Goal: Task Accomplishment & Management: Manage account settings

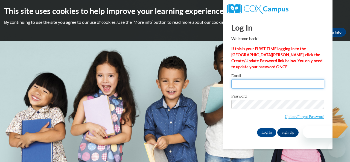
type input "[EMAIL_ADDRESS][PERSON_NAME][DOMAIN_NAME]"
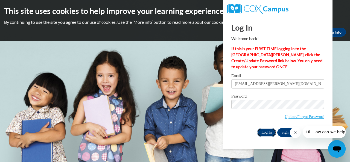
click at [266, 130] on input "Log In" at bounding box center [266, 132] width 19 height 9
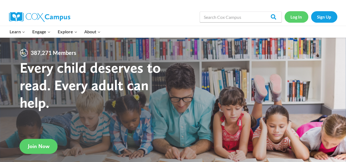
click at [293, 14] on link "Log In" at bounding box center [296, 16] width 24 height 11
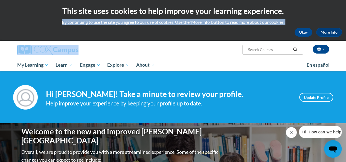
drag, startPoint x: 344, startPoint y: 14, endPoint x: 348, endPoint y: 39, distance: 25.4
click at [345, 39] on html "This site uses cookies to help improve your learning experience. By continuing …" at bounding box center [173, 81] width 346 height 162
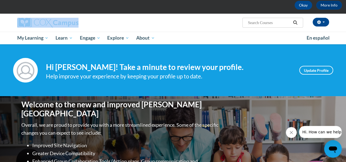
scroll to position [28, 0]
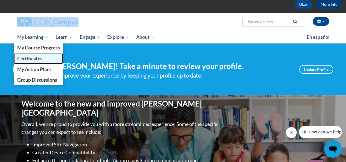
click at [34, 57] on span "Certificates" at bounding box center [29, 59] width 25 height 6
